Goal: Browse casually: Explore the website without a specific task or goal

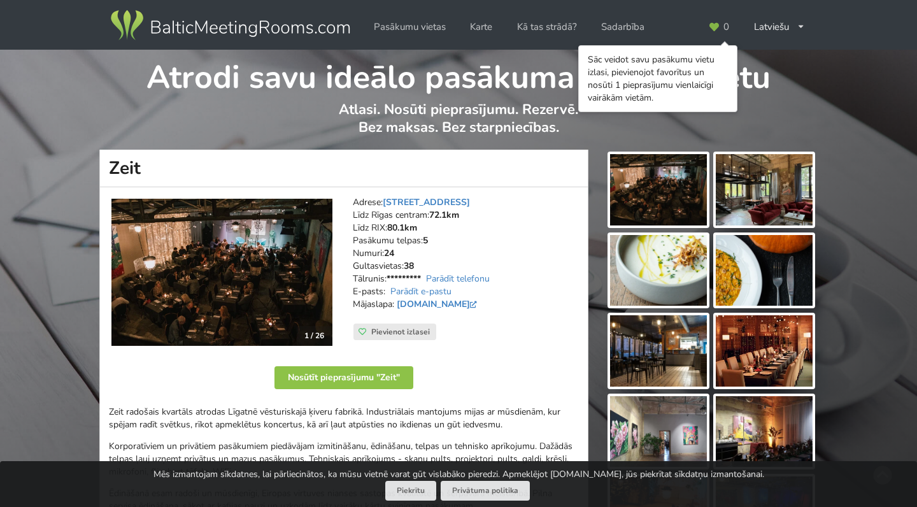
click at [210, 257] on img at bounding box center [221, 272] width 221 height 147
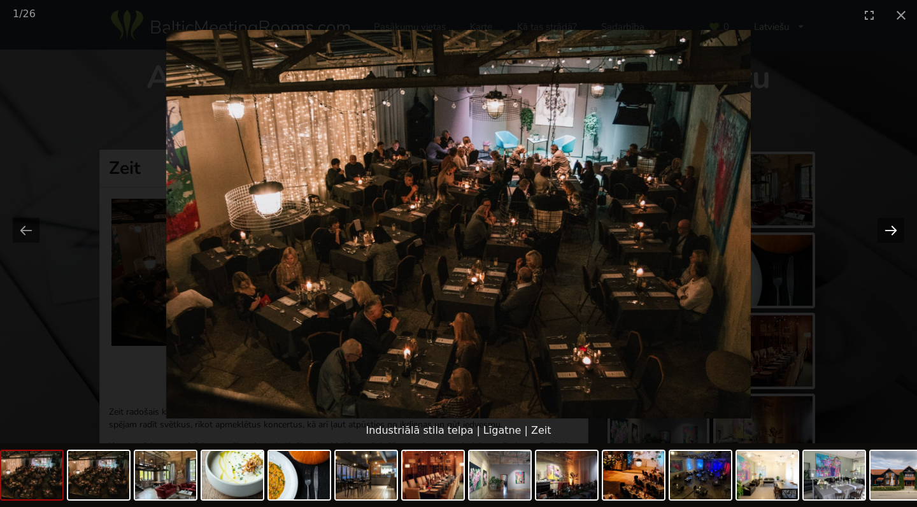
click at [895, 233] on button "Next slide" at bounding box center [891, 230] width 27 height 25
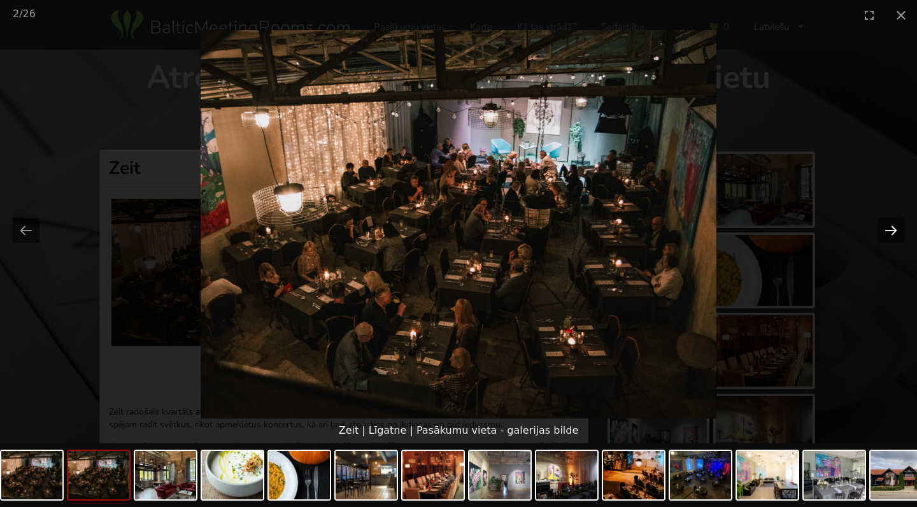
click at [895, 233] on button "Next slide" at bounding box center [891, 230] width 27 height 25
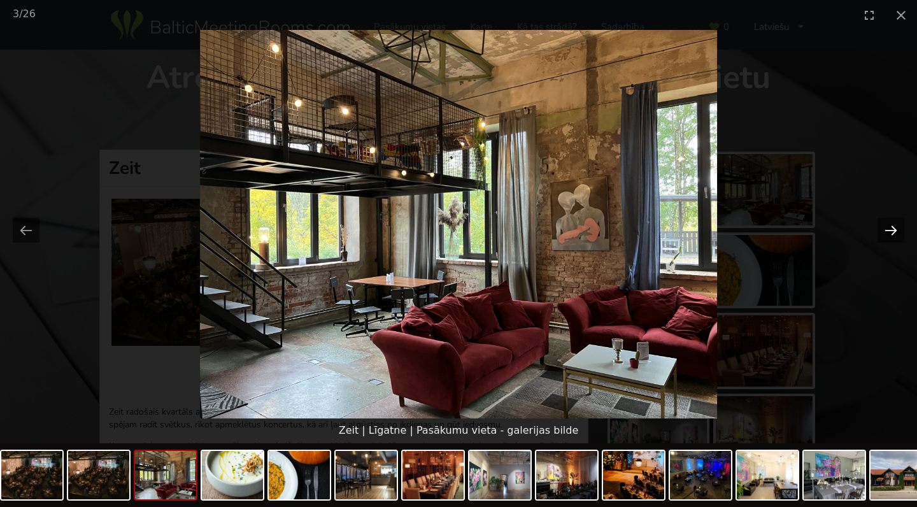
click at [895, 233] on button "Next slide" at bounding box center [891, 230] width 27 height 25
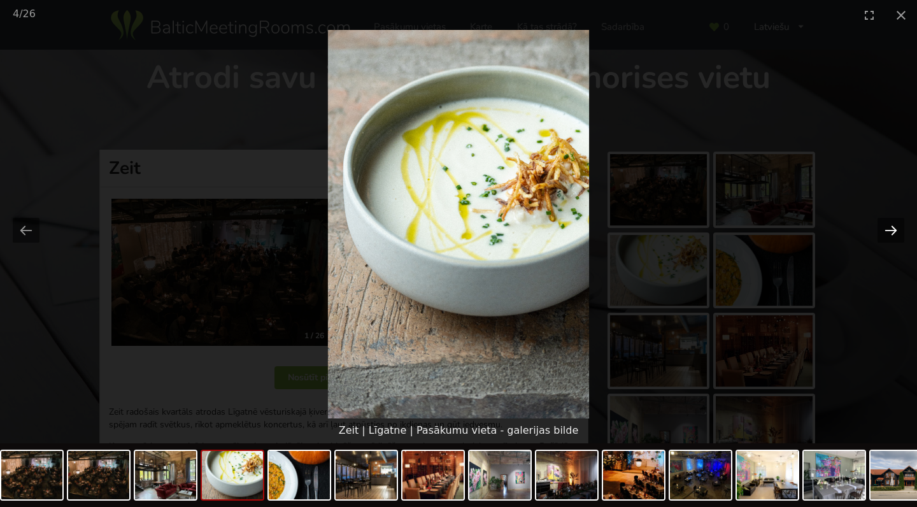
click at [895, 233] on button "Next slide" at bounding box center [891, 230] width 27 height 25
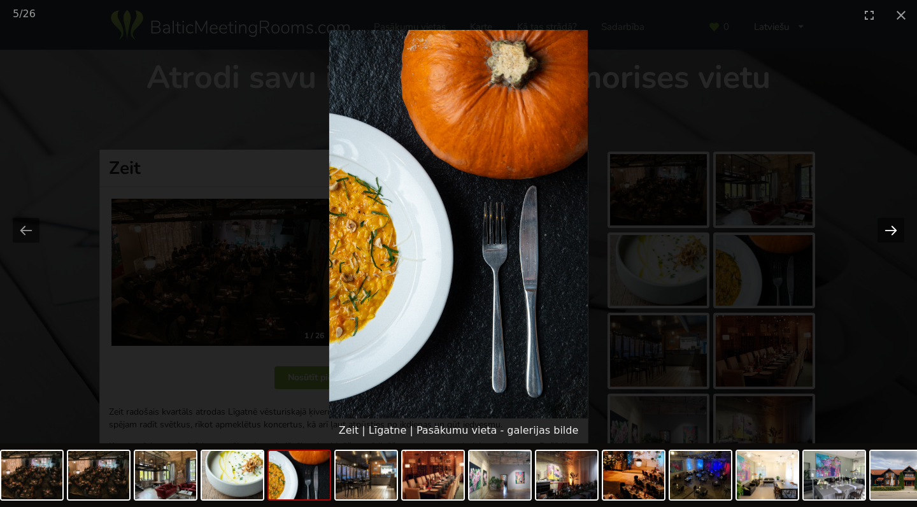
click at [895, 233] on button "Next slide" at bounding box center [891, 230] width 27 height 25
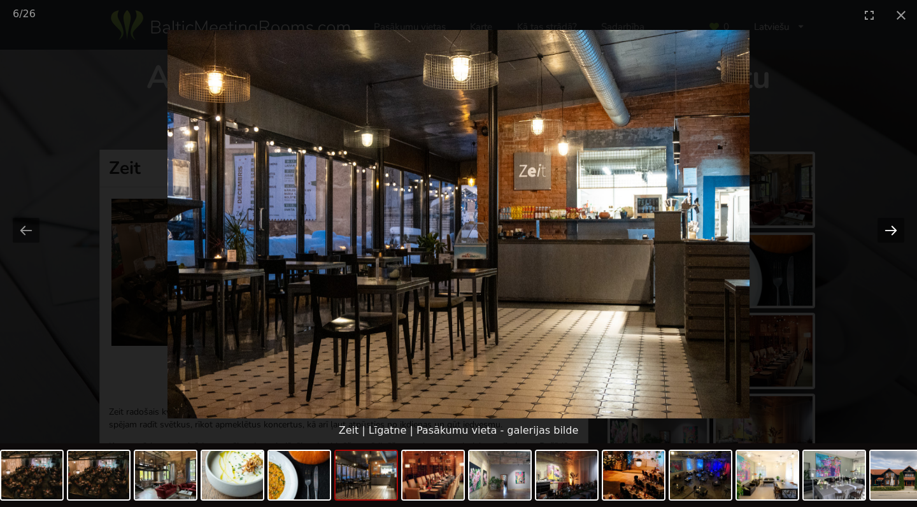
click at [895, 233] on button "Next slide" at bounding box center [891, 230] width 27 height 25
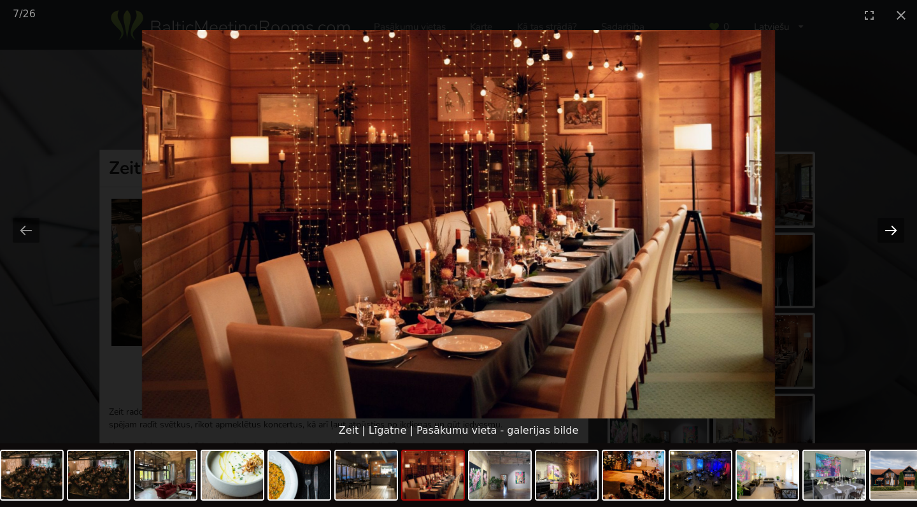
click at [895, 233] on button "Next slide" at bounding box center [891, 230] width 27 height 25
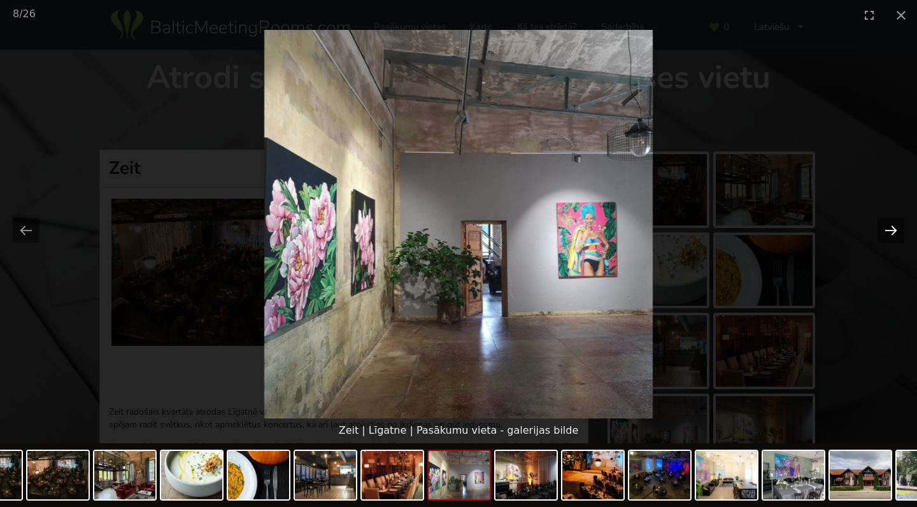
click at [895, 233] on button "Next slide" at bounding box center [891, 230] width 27 height 25
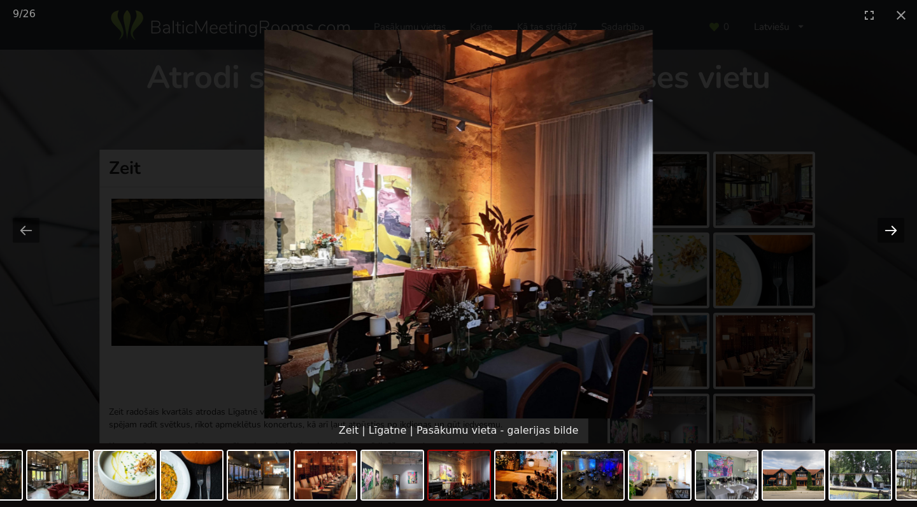
click at [895, 233] on button "Next slide" at bounding box center [891, 230] width 27 height 25
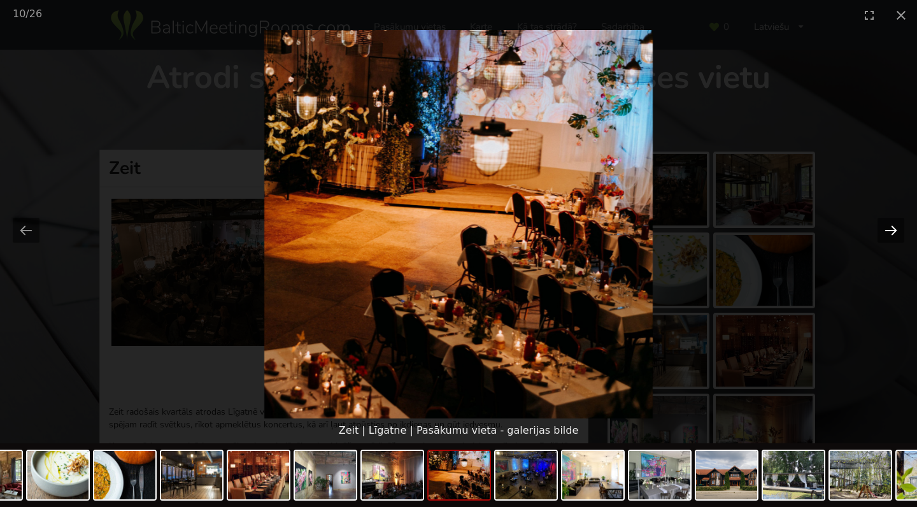
click at [895, 233] on button "Next slide" at bounding box center [891, 230] width 27 height 25
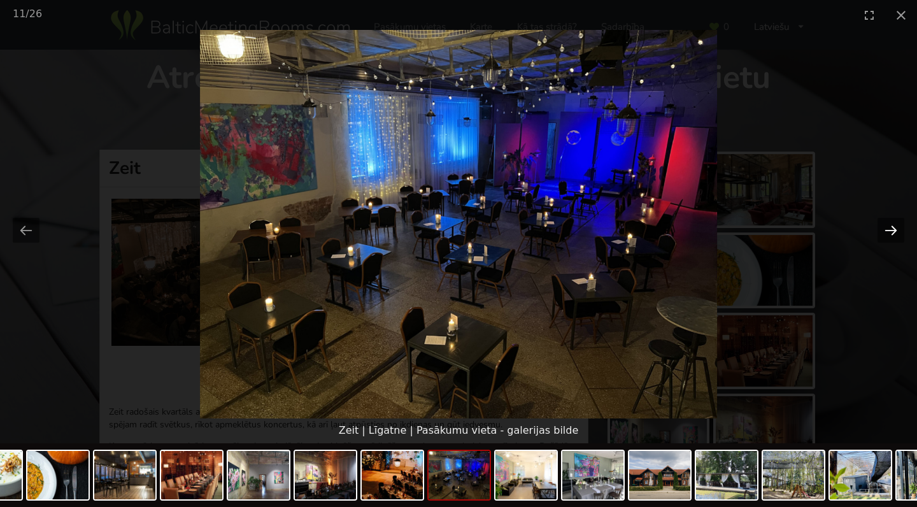
click at [895, 233] on button "Next slide" at bounding box center [891, 230] width 27 height 25
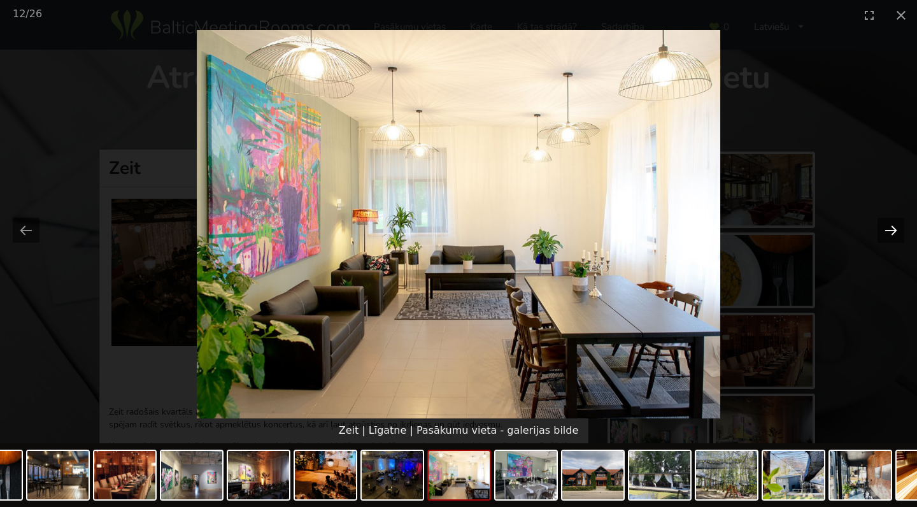
click at [895, 233] on button "Next slide" at bounding box center [891, 230] width 27 height 25
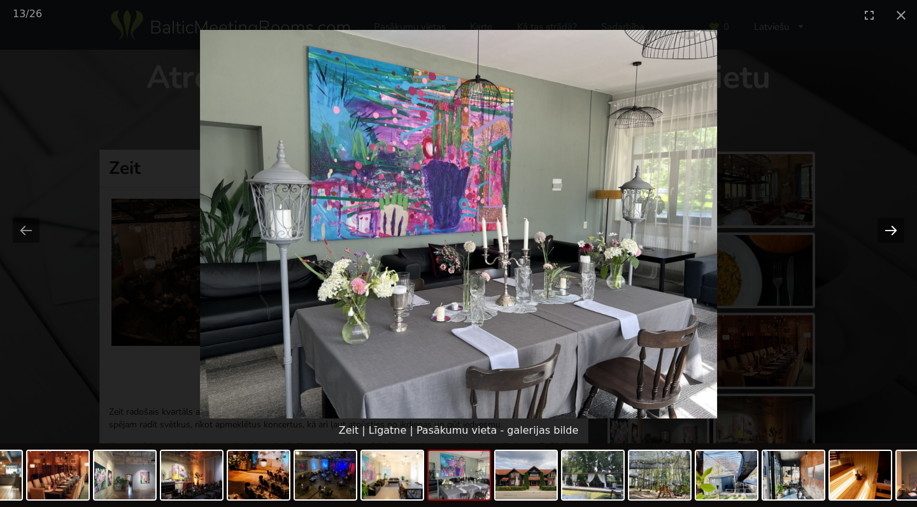
click at [895, 233] on button "Next slide" at bounding box center [891, 230] width 27 height 25
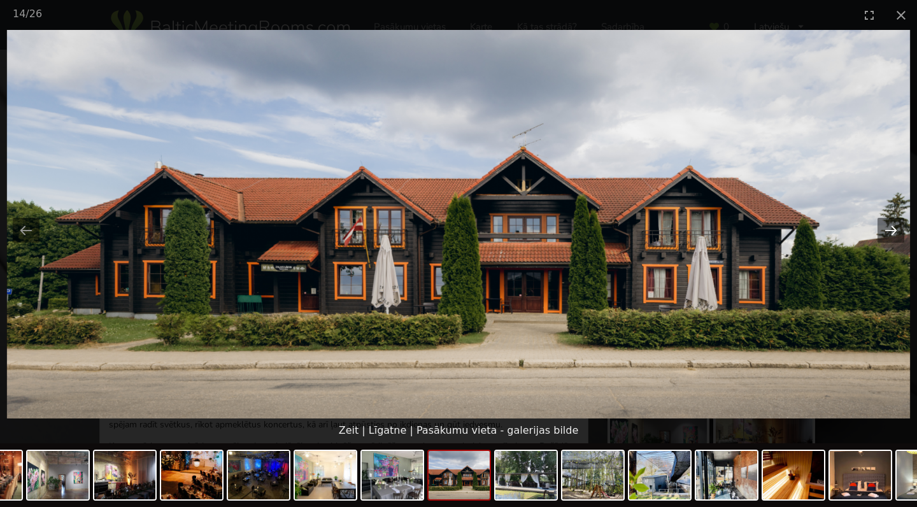
click at [895, 233] on button "Next slide" at bounding box center [891, 230] width 27 height 25
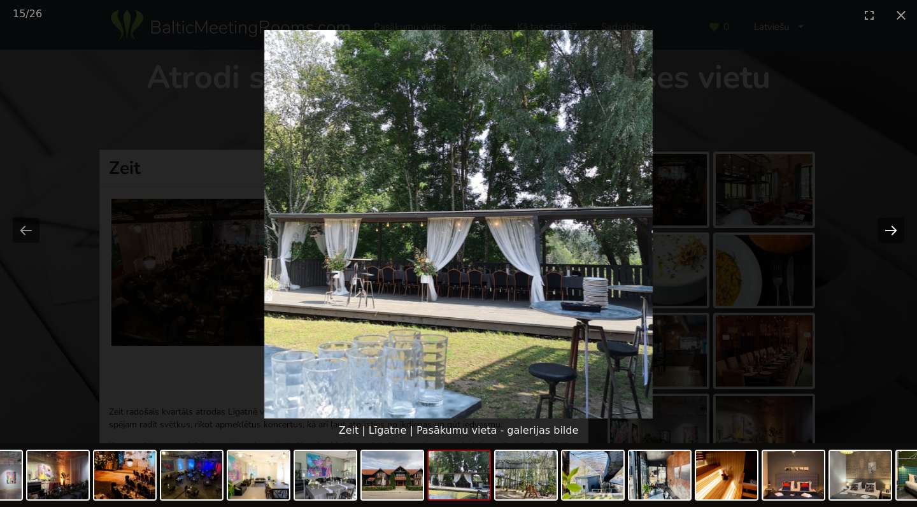
click at [895, 233] on button "Next slide" at bounding box center [891, 230] width 27 height 25
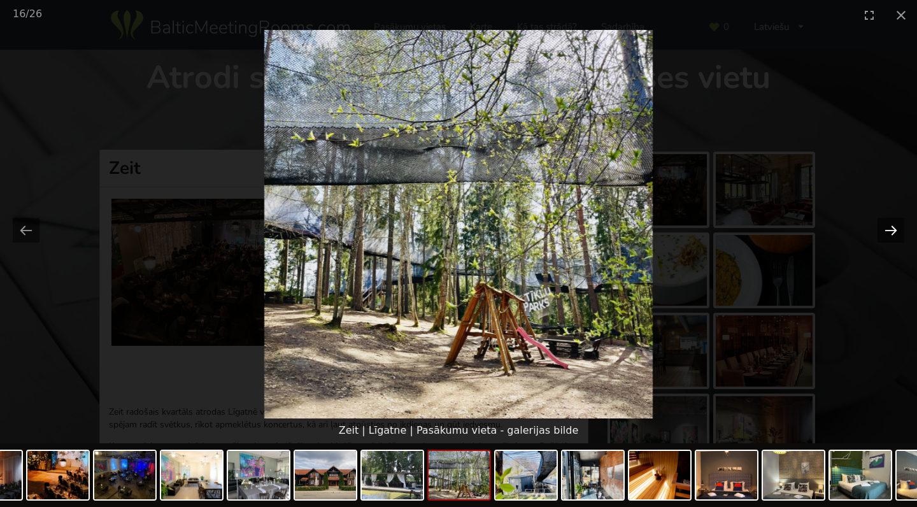
click at [895, 233] on button "Next slide" at bounding box center [891, 230] width 27 height 25
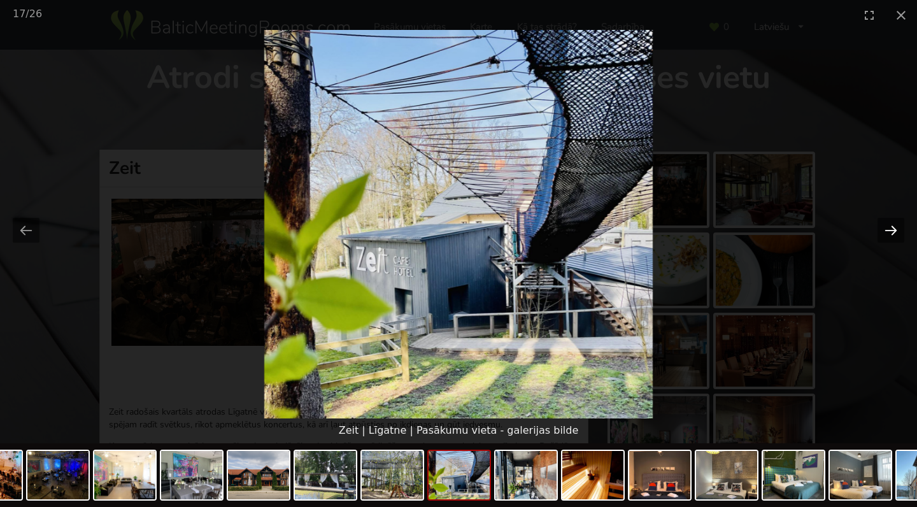
click at [895, 233] on button "Next slide" at bounding box center [891, 230] width 27 height 25
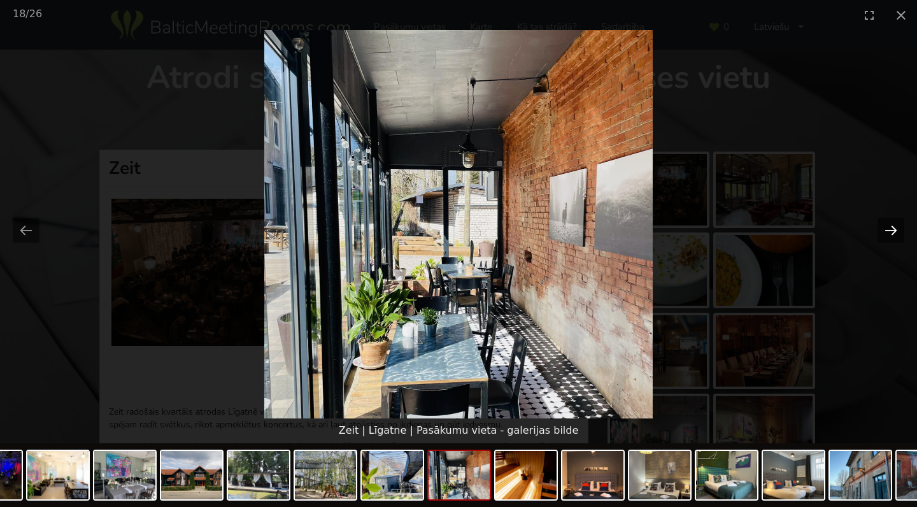
click at [895, 233] on button "Next slide" at bounding box center [891, 230] width 27 height 25
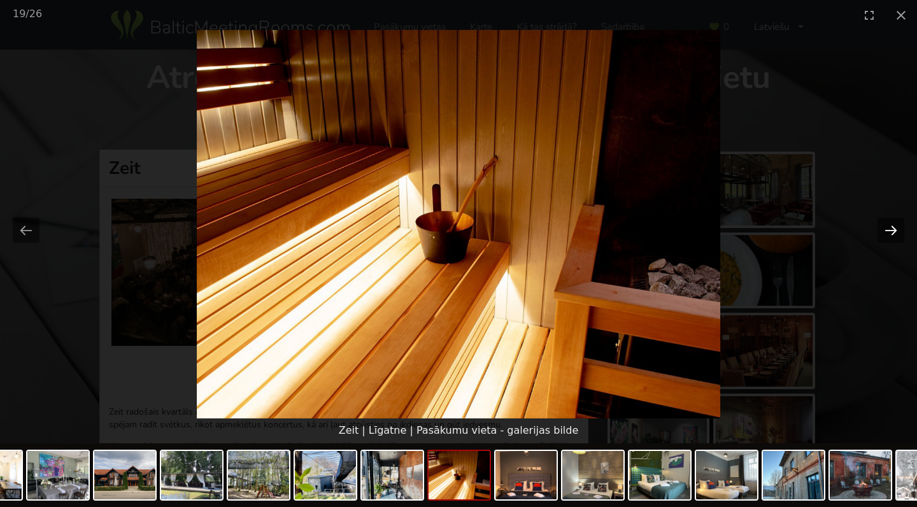
click at [895, 233] on button "Next slide" at bounding box center [891, 230] width 27 height 25
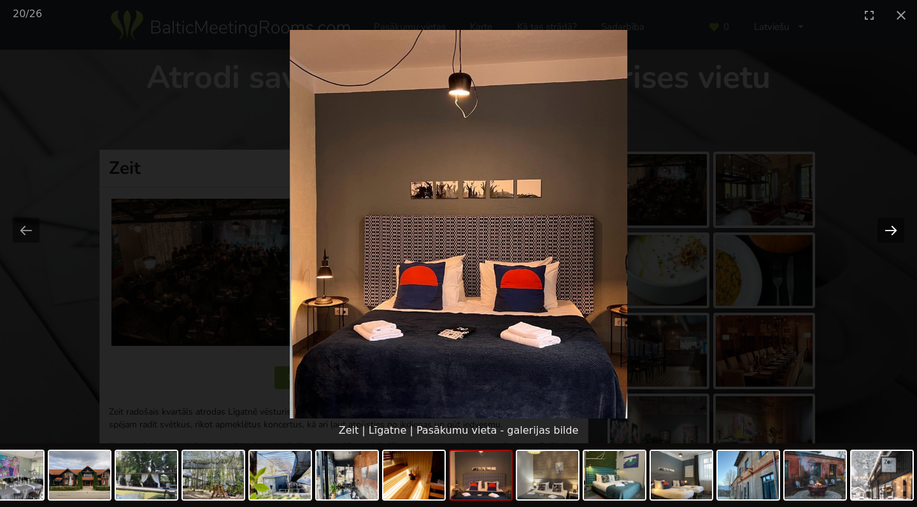
click at [895, 233] on button "Next slide" at bounding box center [891, 230] width 27 height 25
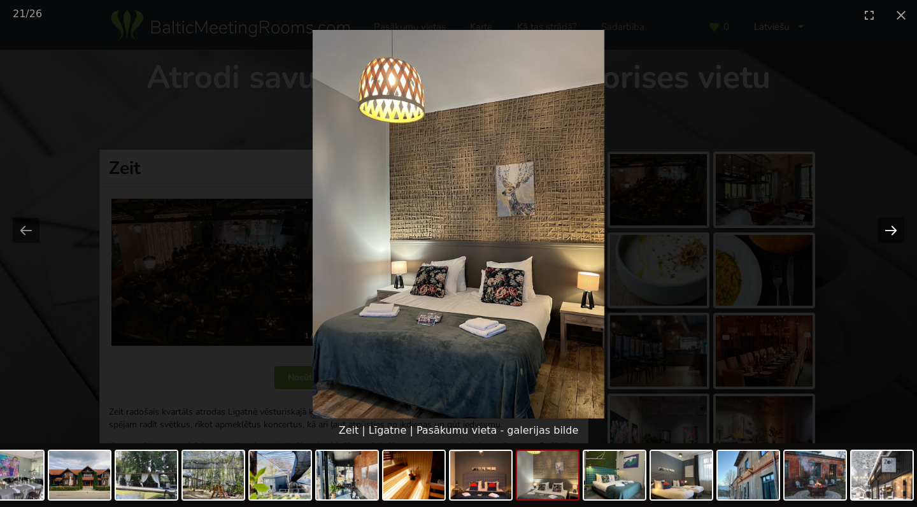
click at [895, 233] on button "Next slide" at bounding box center [891, 230] width 27 height 25
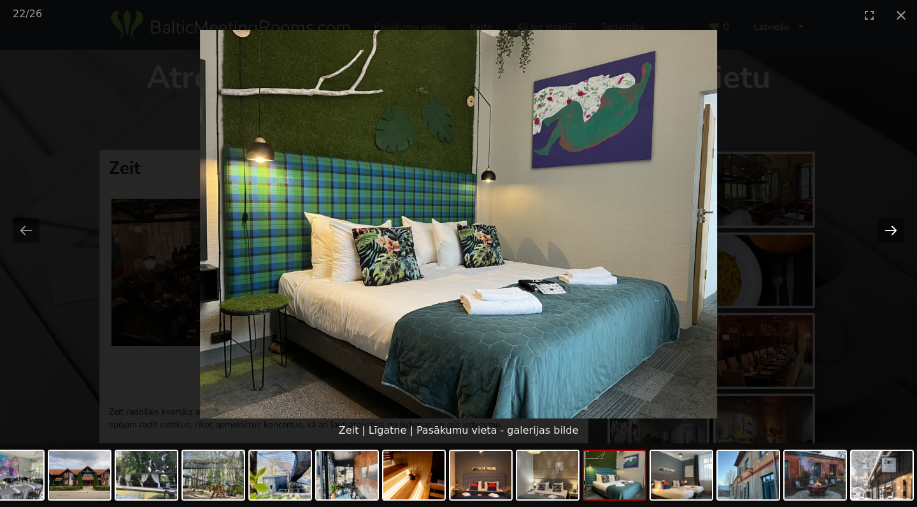
click at [895, 233] on button "Next slide" at bounding box center [891, 230] width 27 height 25
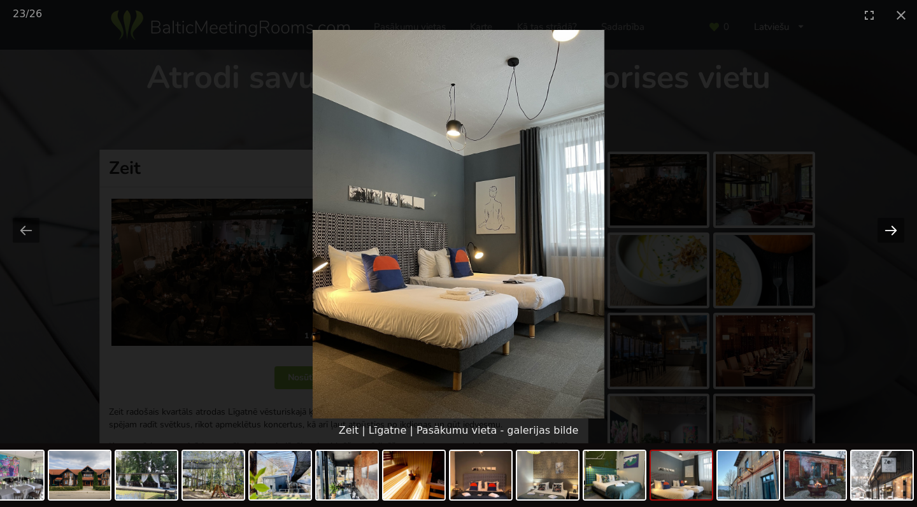
click at [895, 233] on button "Next slide" at bounding box center [891, 230] width 27 height 25
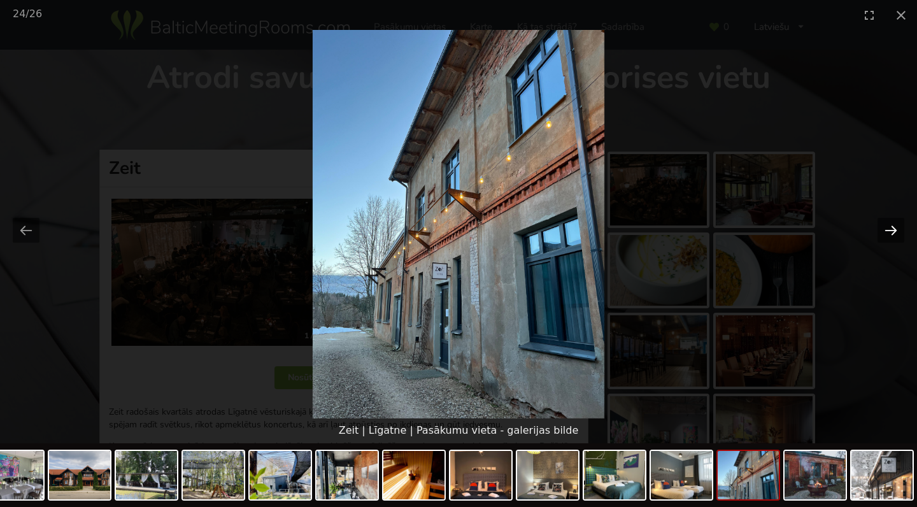
click at [895, 233] on button "Next slide" at bounding box center [891, 230] width 27 height 25
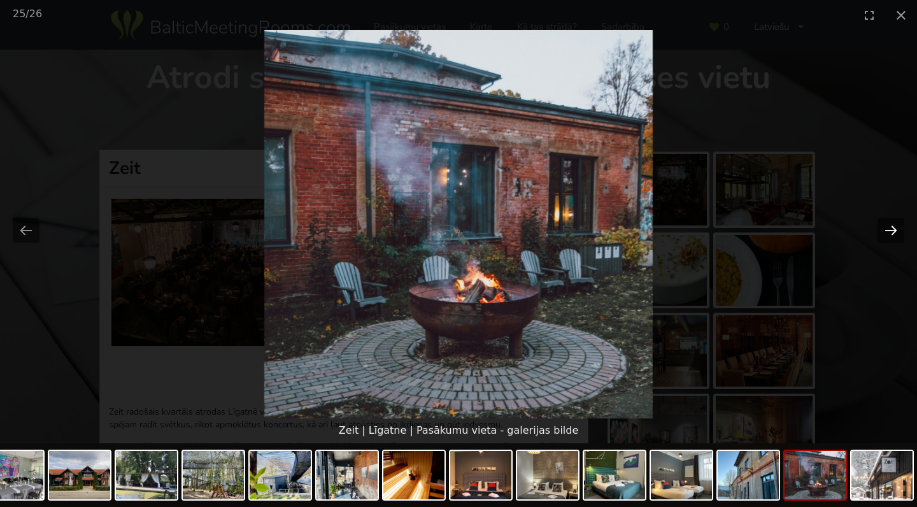
click at [895, 233] on button "Next slide" at bounding box center [891, 230] width 27 height 25
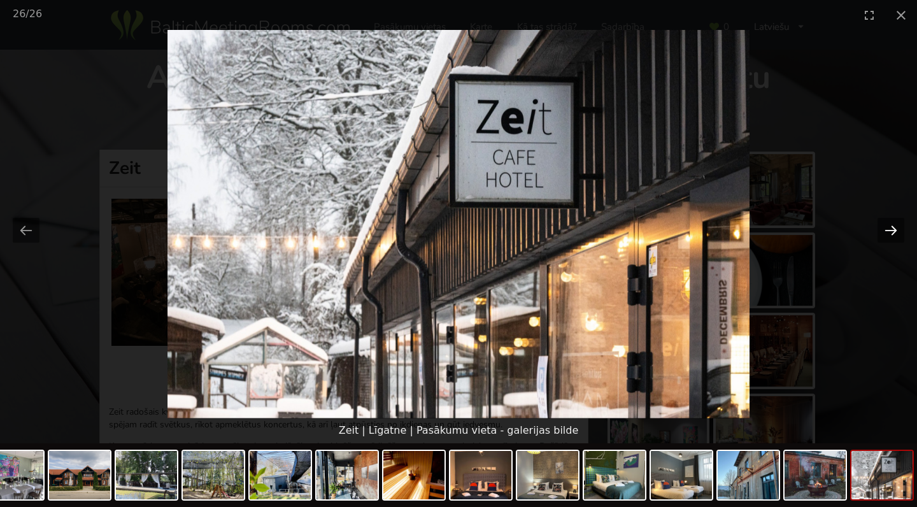
click at [895, 233] on button "Next slide" at bounding box center [891, 230] width 27 height 25
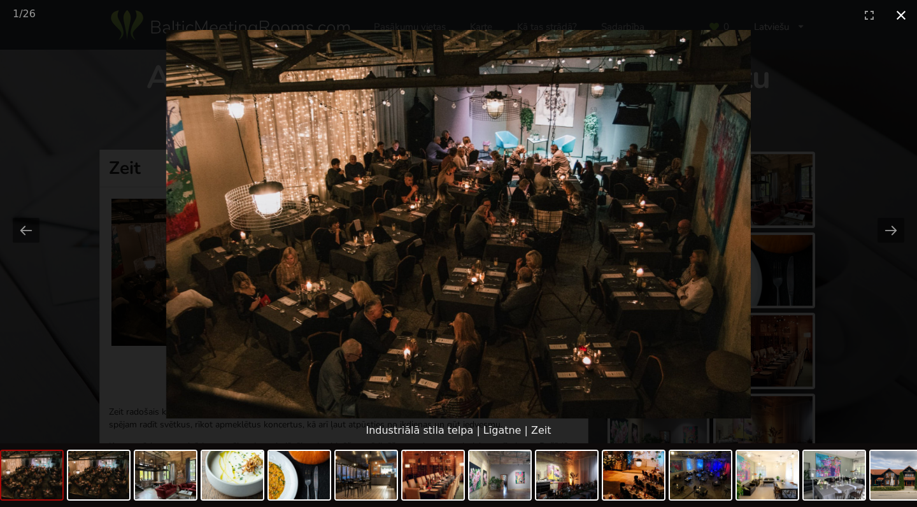
click at [900, 11] on button "Close gallery" at bounding box center [901, 15] width 32 height 30
